Goal: Information Seeking & Learning: Learn about a topic

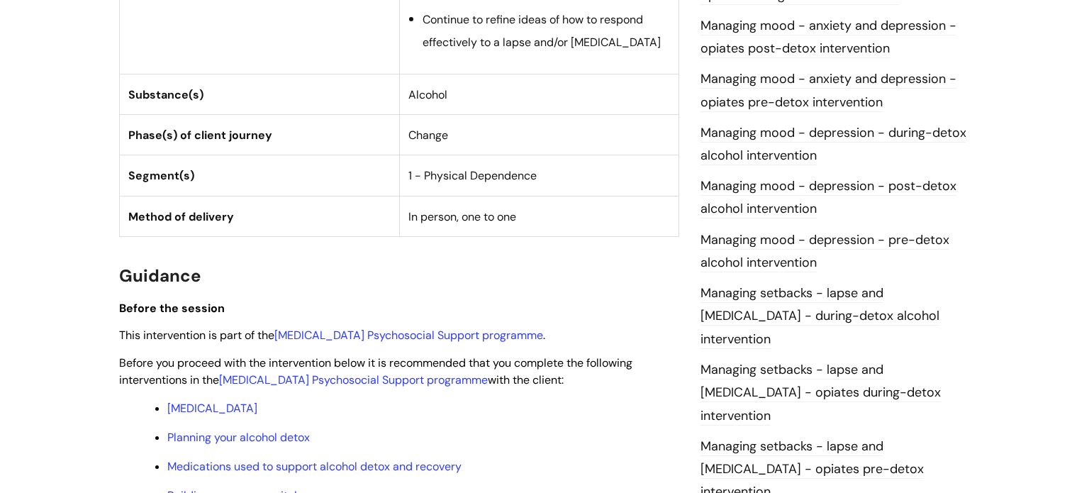
scroll to position [1080, 0]
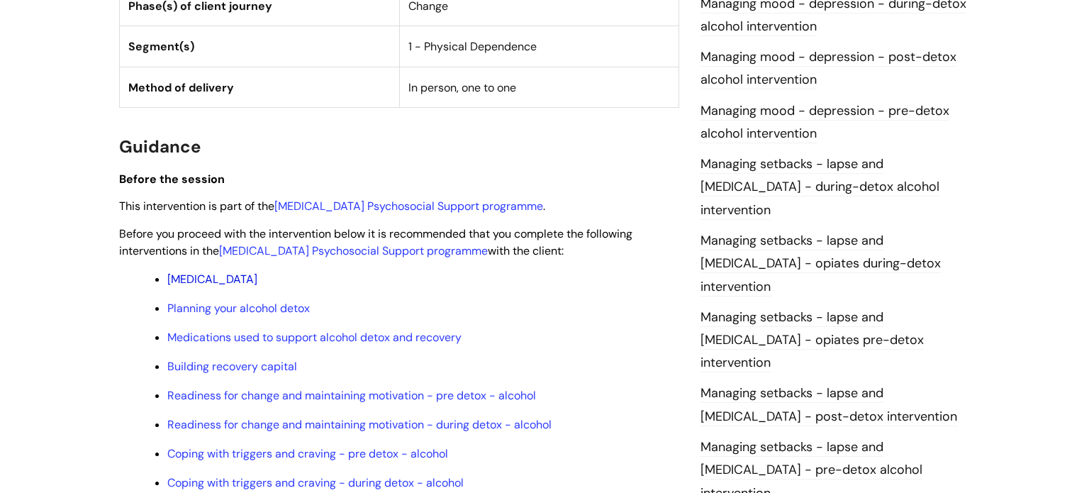
click at [255, 272] on link "[MEDICAL_DATA]" at bounding box center [212, 279] width 90 height 15
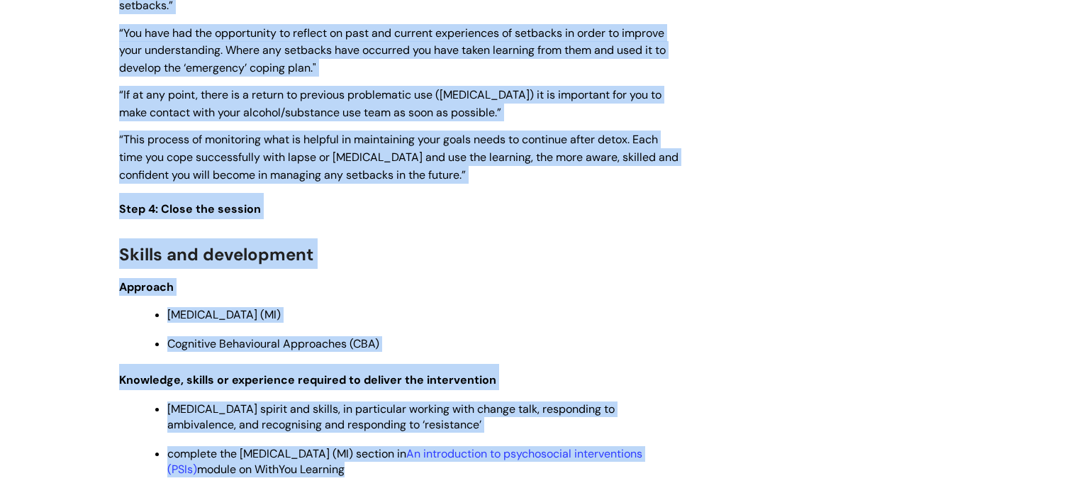
scroll to position [2854, 0]
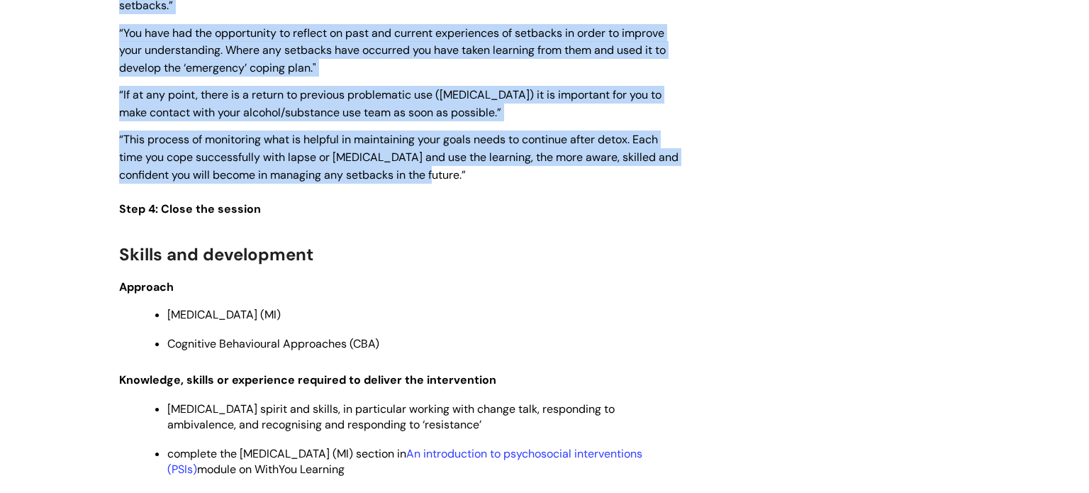
drag, startPoint x: 122, startPoint y: 60, endPoint x: 551, endPoint y: 177, distance: 444.7
copy div "Guidance Before the session This intervention is part of the [MEDICAL_DATA] Psy…"
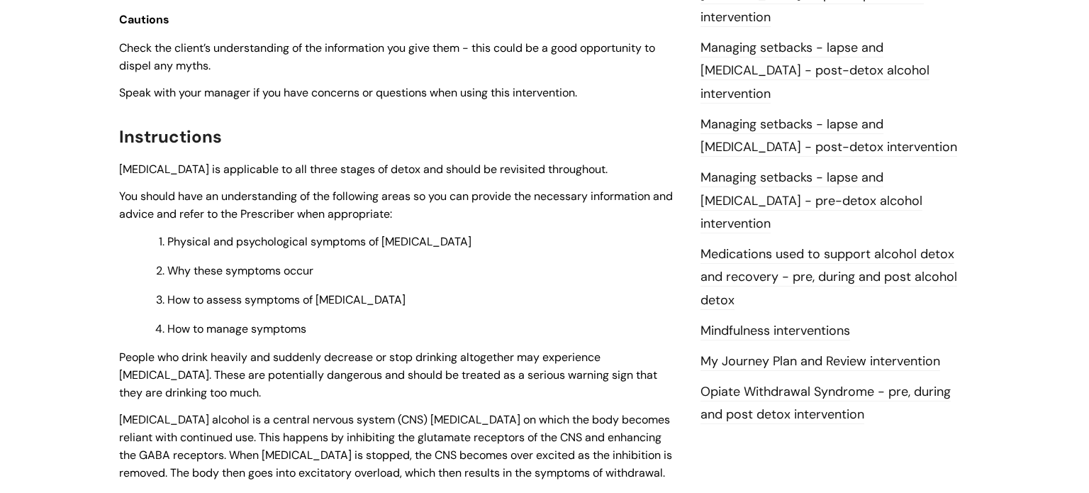
scroll to position [1386, 0]
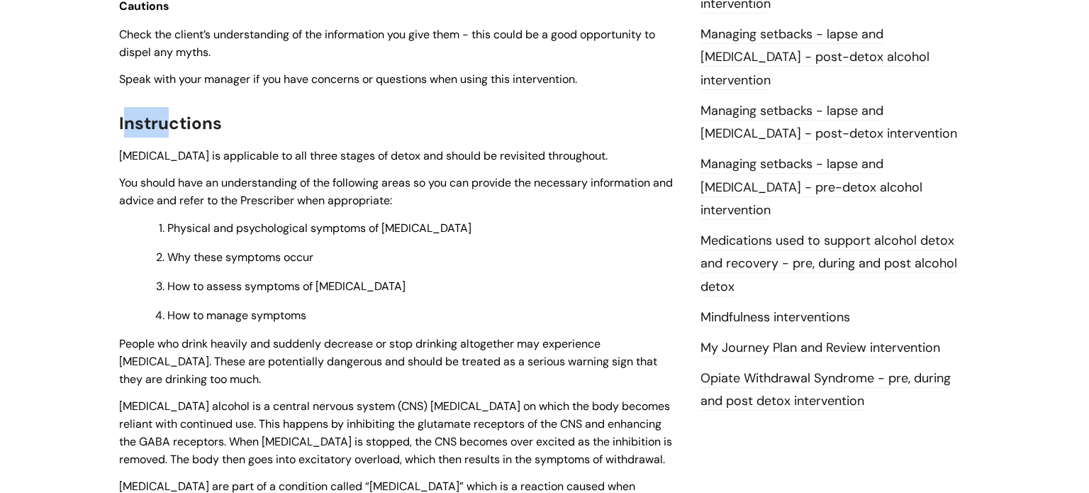
drag, startPoint x: 123, startPoint y: 185, endPoint x: 163, endPoint y: 199, distance: 42.2
click at [163, 138] on h2 "Instructions" at bounding box center [399, 122] width 560 height 30
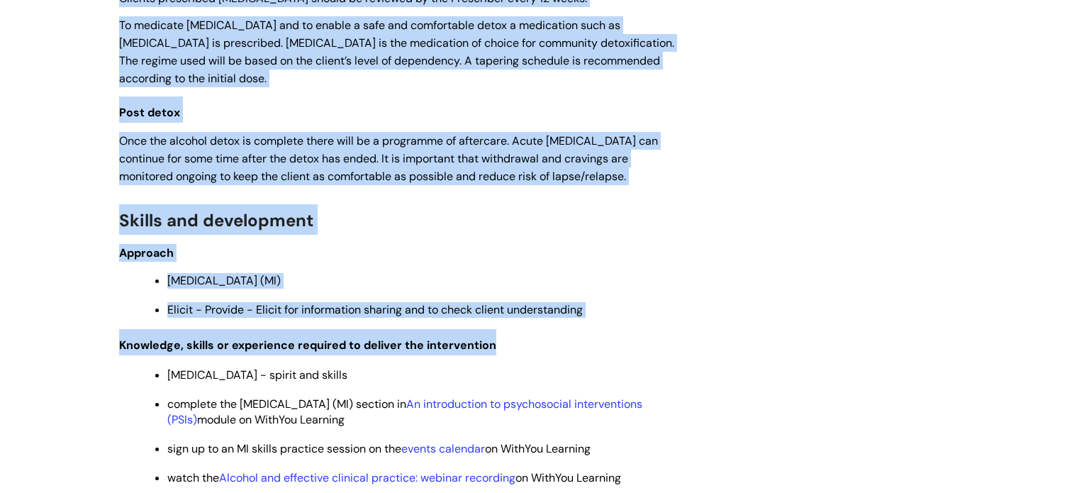
scroll to position [3276, 0]
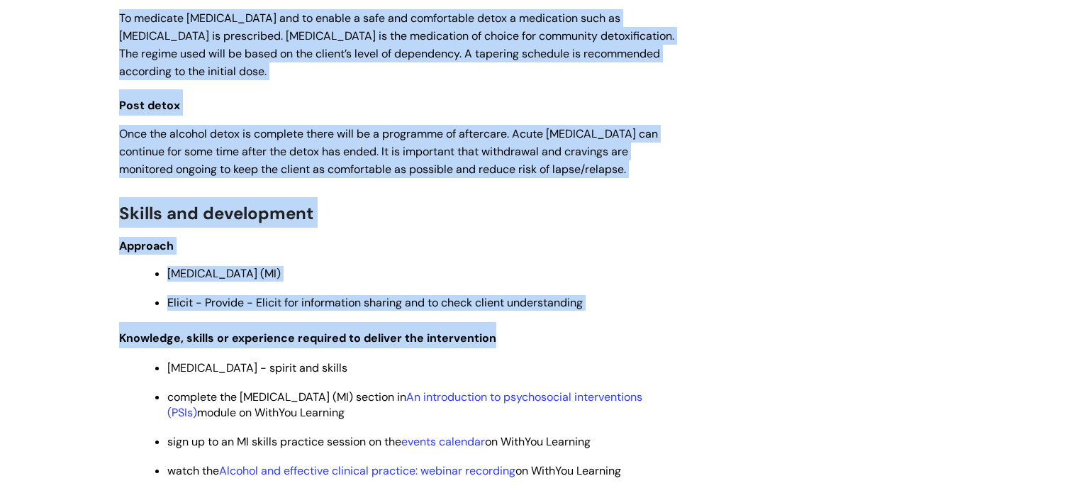
drag, startPoint x: 119, startPoint y: 184, endPoint x: 655, endPoint y: 291, distance: 546.7
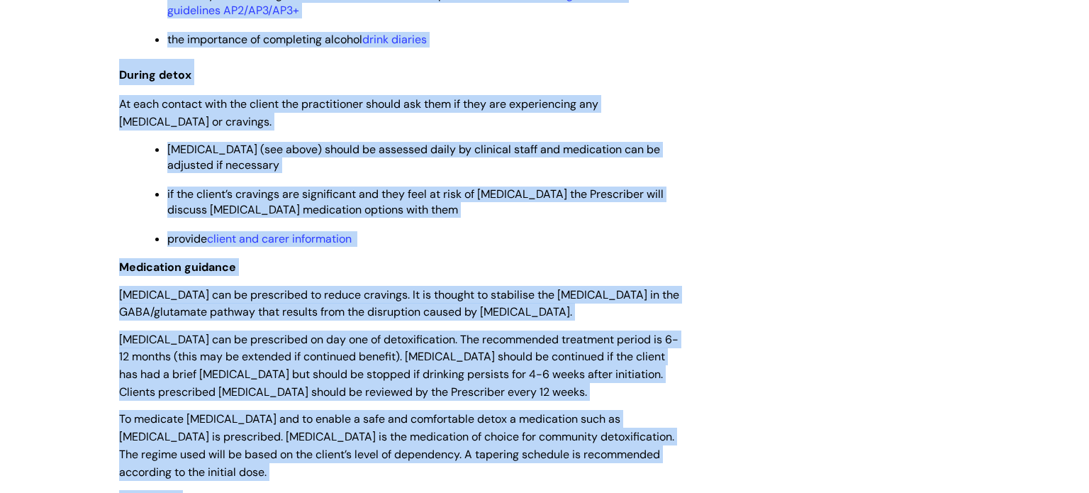
scroll to position [2753, 0]
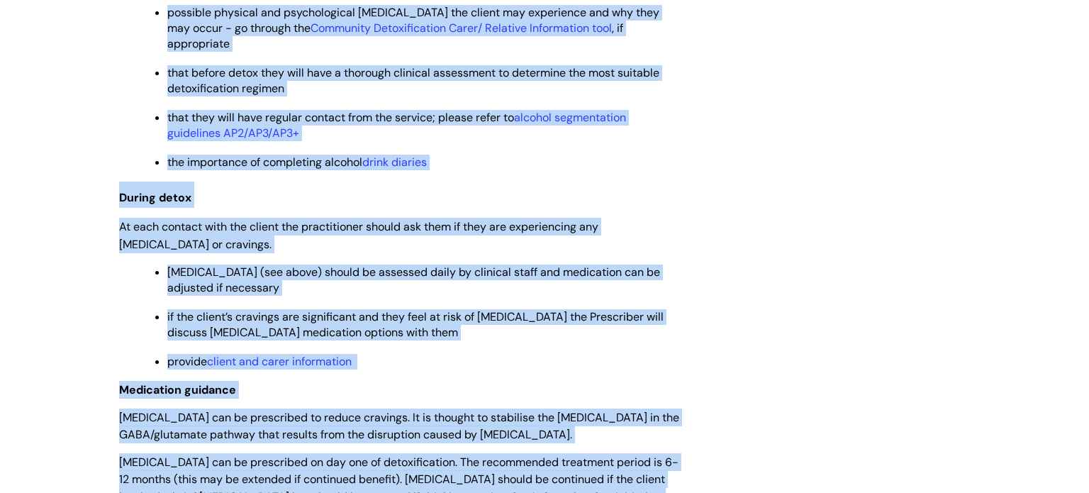
copy div "Instructions Alcohol Withdrawal Syndrome is applicable to all three stages of d…"
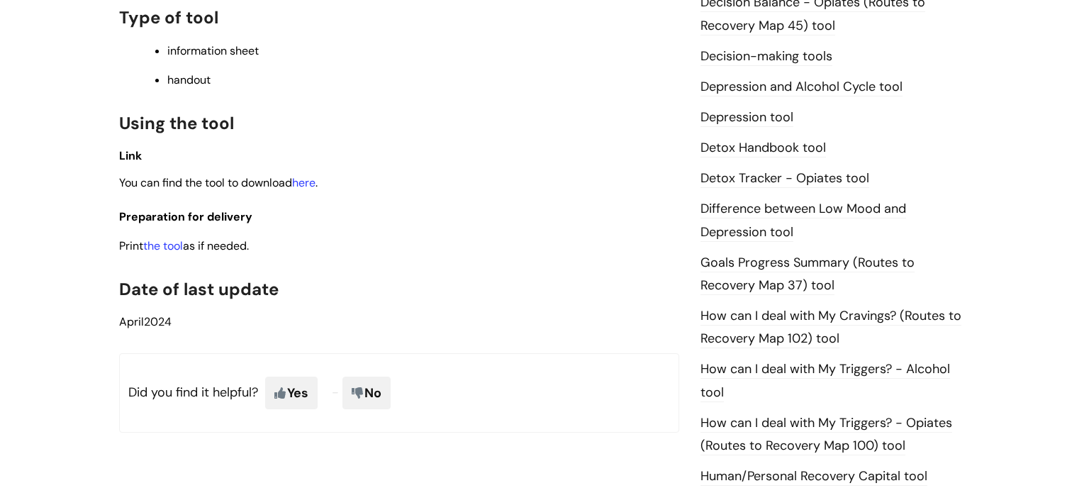
scroll to position [722, 0]
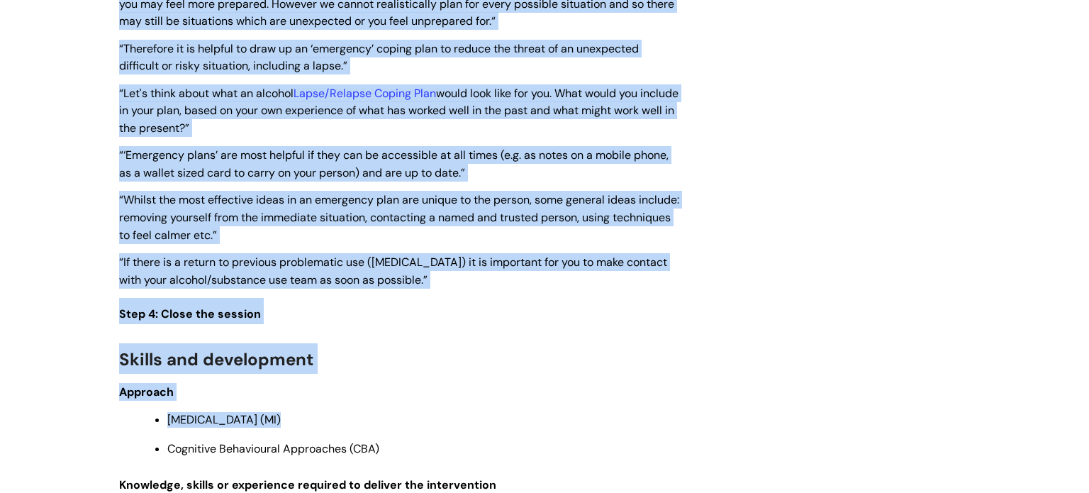
scroll to position [2828, 0]
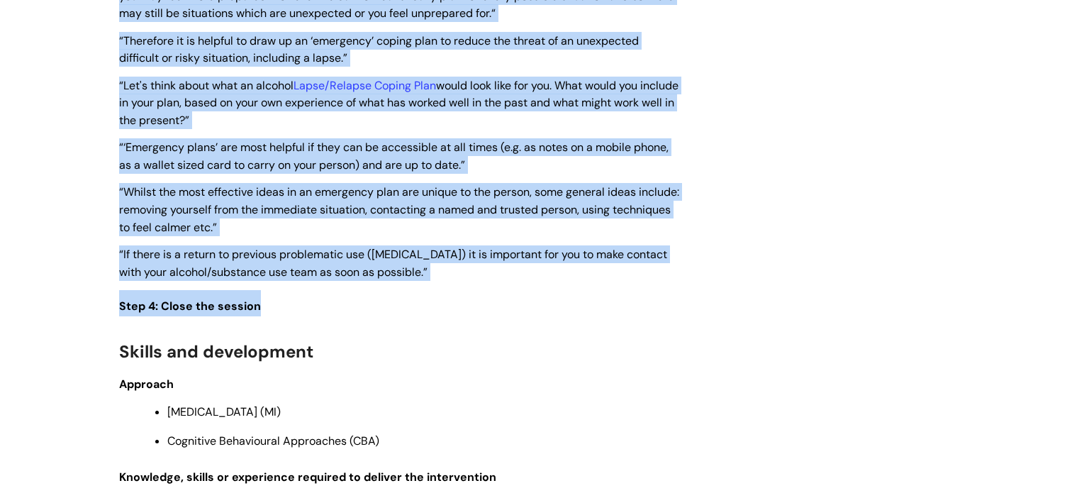
drag, startPoint x: 119, startPoint y: 89, endPoint x: 637, endPoint y: 335, distance: 573.5
copy div "Loremips Dolo si ametc ad eli seddoe temp incididun utl etdolore magn ali enim …"
